Goal: Check status: Check status

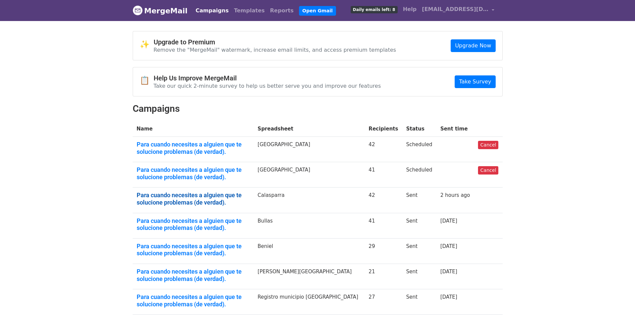
click at [227, 193] on link "Para cuando necesites a alguien que te solucione problemas (de verdad)." at bounding box center [193, 198] width 113 height 14
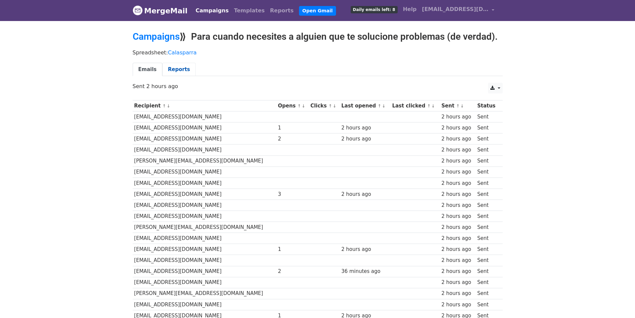
click at [172, 69] on link "Reports" at bounding box center [178, 70] width 33 height 14
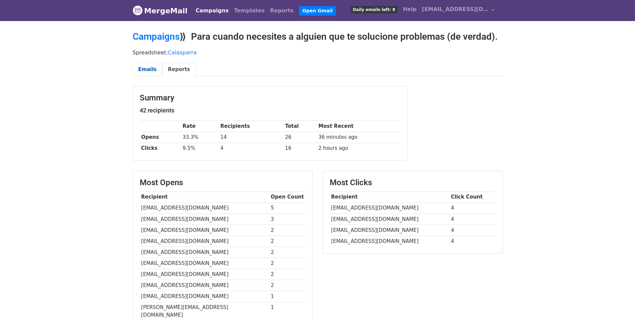
click at [150, 71] on link "Emails" at bounding box center [148, 70] width 30 height 14
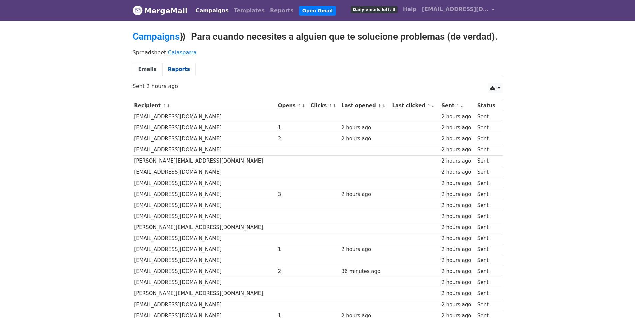
click at [173, 65] on link "Reports" at bounding box center [178, 70] width 33 height 14
